Goal: Book appointment/travel/reservation

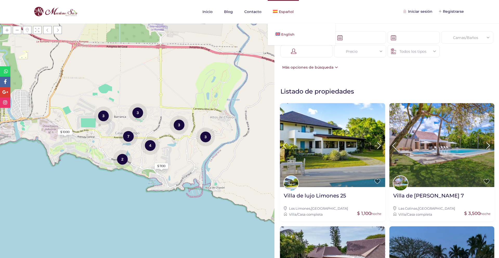
click at [282, 34] on span "English" at bounding box center [287, 34] width 13 height 4
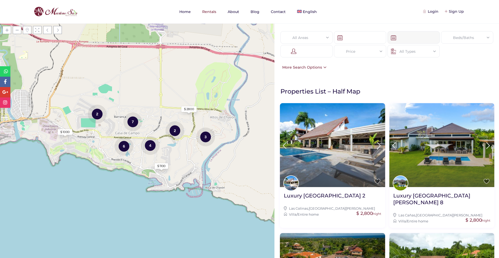
click at [409, 40] on input "text" at bounding box center [413, 37] width 52 height 12
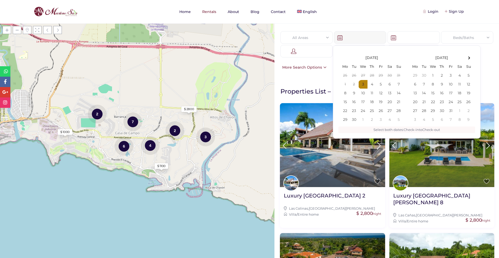
click at [357, 37] on input "text" at bounding box center [360, 37] width 52 height 12
click at [360, 39] on input "text" at bounding box center [360, 37] width 52 height 12
click at [419, 36] on input "text" at bounding box center [413, 37] width 52 height 12
click at [376, 22] on nav "Home Rentals About Blog Contact English Español" at bounding box center [249, 11] width 455 height 23
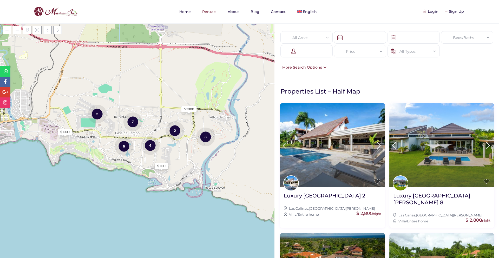
click at [304, 41] on div "All Areas" at bounding box center [307, 37] width 44 height 12
click at [356, 73] on div "All Areas All Areas Beds/Baths Beds 1 2 3 4 5 6+ Baths 1 2 3 4 5 6+ Reset Done …" at bounding box center [386, 50] width 225 height 55
click at [319, 68] on div "More Search Options" at bounding box center [303, 67] width 47 height 6
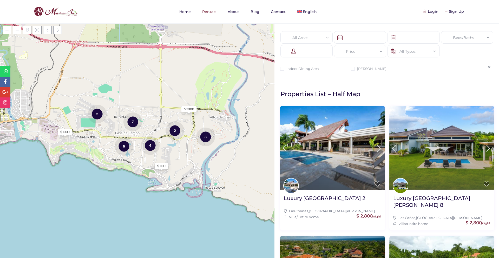
click at [323, 75] on div "All Areas All Areas Beds/Baths Beds 1 2 3 4 5 6+ Baths 1 2 3 4 5 6+ Reset Done …" at bounding box center [386, 51] width 225 height 57
